Goal: Information Seeking & Learning: Learn about a topic

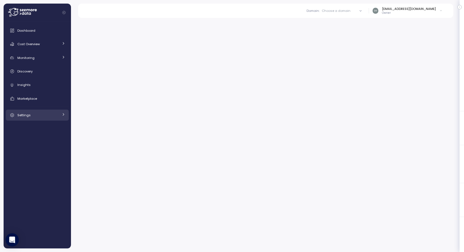
click at [34, 117] on div "Settings" at bounding box center [37, 116] width 41 height 6
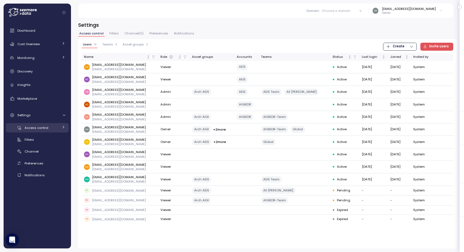
click at [41, 128] on span "Access control" at bounding box center [37, 128] width 24 height 4
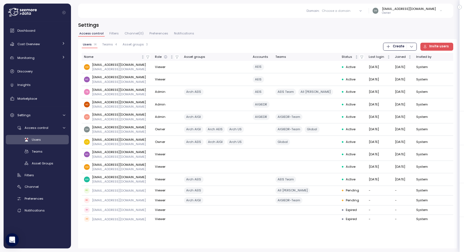
click at [40, 138] on span "Users" at bounding box center [36, 140] width 9 height 4
drag, startPoint x: 219, startPoint y: 23, endPoint x: 172, endPoint y: 0, distance: 52.2
click at [216, 22] on h3 "Settings" at bounding box center [267, 25] width 378 height 7
click at [29, 43] on span "Cost Overview" at bounding box center [28, 44] width 22 height 4
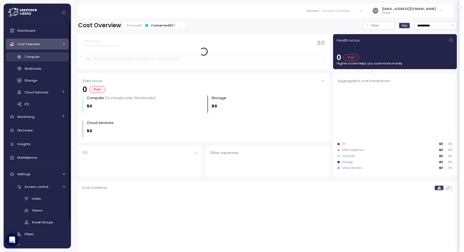
click at [31, 56] on span "Compute" at bounding box center [32, 57] width 15 height 4
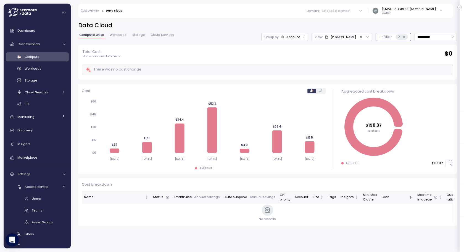
click at [383, 37] on p "Filter" at bounding box center [387, 37] width 8 height 6
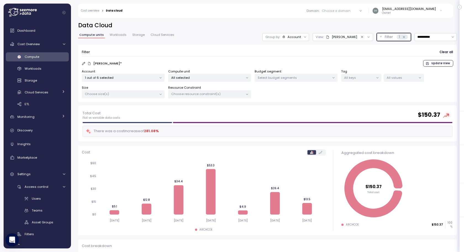
click at [118, 74] on div "1 out of 6 selected" at bounding box center [123, 78] width 83 height 8
click at [219, 76] on p "All selected" at bounding box center [207, 78] width 72 height 4
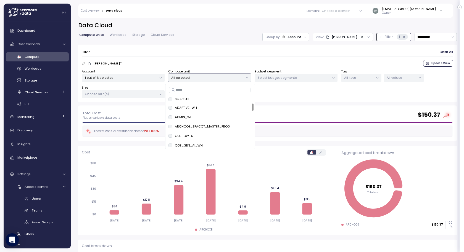
click at [219, 76] on p "All selected" at bounding box center [207, 78] width 72 height 4
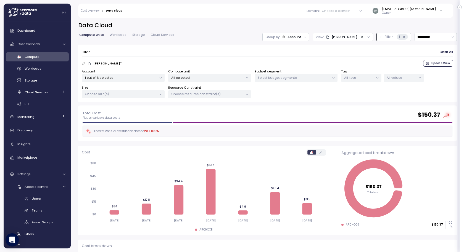
click at [343, 55] on div "Filter Clear all" at bounding box center [267, 52] width 371 height 8
click at [394, 10] on div "[EMAIL_ADDRESS][DOMAIN_NAME]" at bounding box center [409, 9] width 54 height 4
click at [428, 10] on div "[EMAIL_ADDRESS][DOMAIN_NAME]" at bounding box center [409, 9] width 54 height 4
click at [439, 10] on icon at bounding box center [440, 10] width 3 height 7
click at [389, 19] on div "**********" at bounding box center [267, 133] width 393 height 238
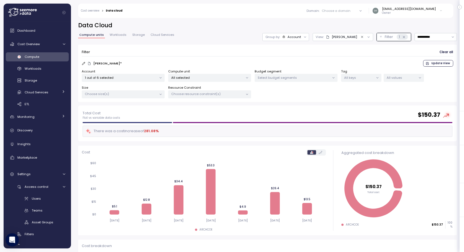
click at [361, 10] on div at bounding box center [360, 11] width 16 height 8
click at [338, 10] on div "Choose a domain" at bounding box center [335, 11] width 29 height 4
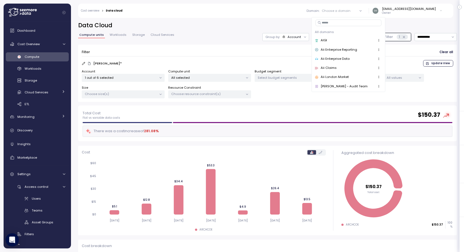
click at [335, 76] on div "Aii London Market" at bounding box center [334, 77] width 28 height 5
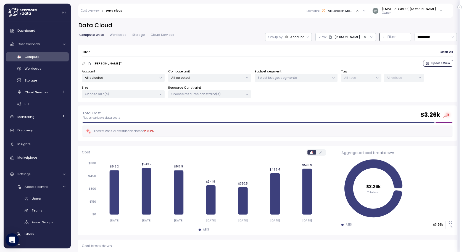
click at [140, 77] on p "All selected" at bounding box center [121, 78] width 72 height 4
click at [195, 78] on p "All selected" at bounding box center [207, 78] width 72 height 4
click at [322, 54] on div "Filter Clear all" at bounding box center [267, 52] width 371 height 8
click at [363, 36] on icon "Clear value" at bounding box center [365, 37] width 4 height 4
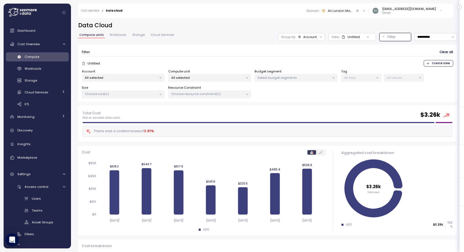
drag, startPoint x: 313, startPoint y: 19, endPoint x: 336, endPoint y: 18, distance: 23.5
click at [315, 18] on div "**********" at bounding box center [267, 133] width 393 height 238
click at [345, 11] on div "Aii London Market" at bounding box center [339, 11] width 25 height 4
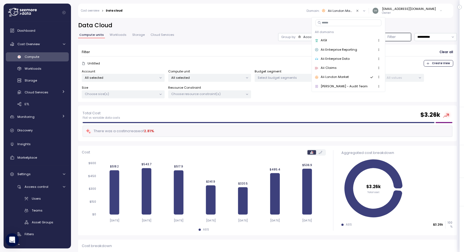
click at [270, 20] on div "**********" at bounding box center [267, 133] width 393 height 238
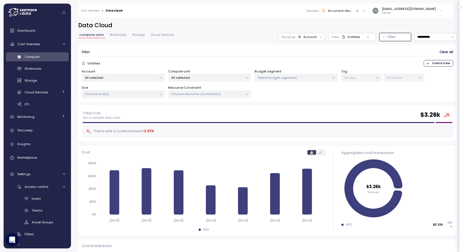
click at [344, 13] on div "Domain : [GEOGRAPHIC_DATA]" at bounding box center [336, 11] width 65 height 8
click at [243, 21] on div "**********" at bounding box center [267, 133] width 393 height 238
click at [298, 36] on icon at bounding box center [299, 36] width 3 height 3
click at [234, 36] on div "**********" at bounding box center [267, 37] width 378 height 8
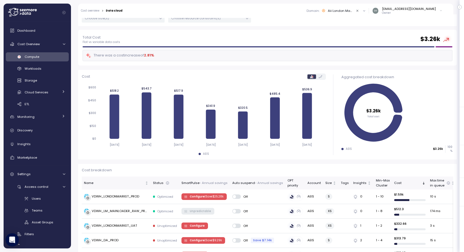
scroll to position [83, 0]
